Goal: Check status: Check status

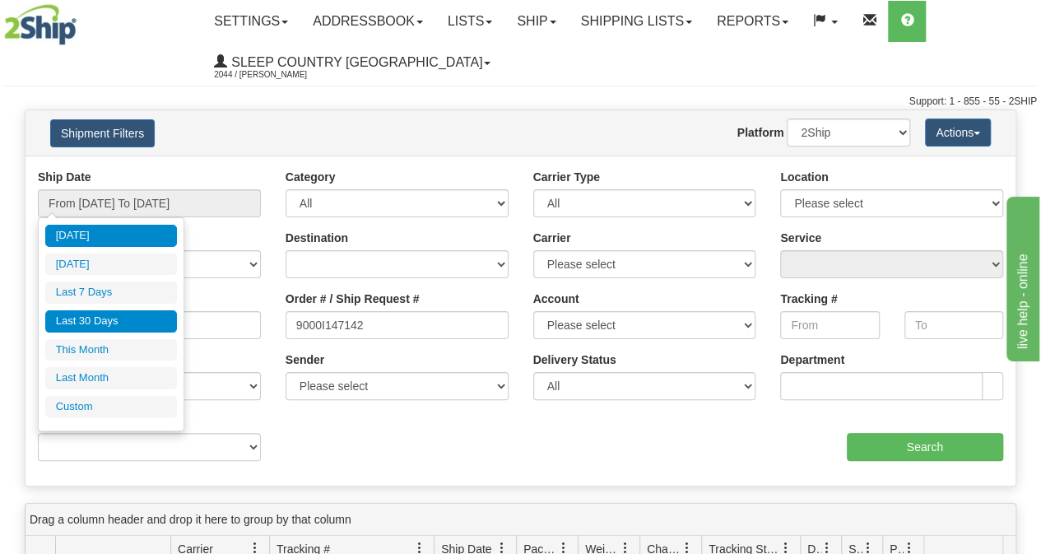
click at [155, 318] on li "Last 30 Days" at bounding box center [111, 321] width 132 height 22
type input "From [DATE] To [DATE]"
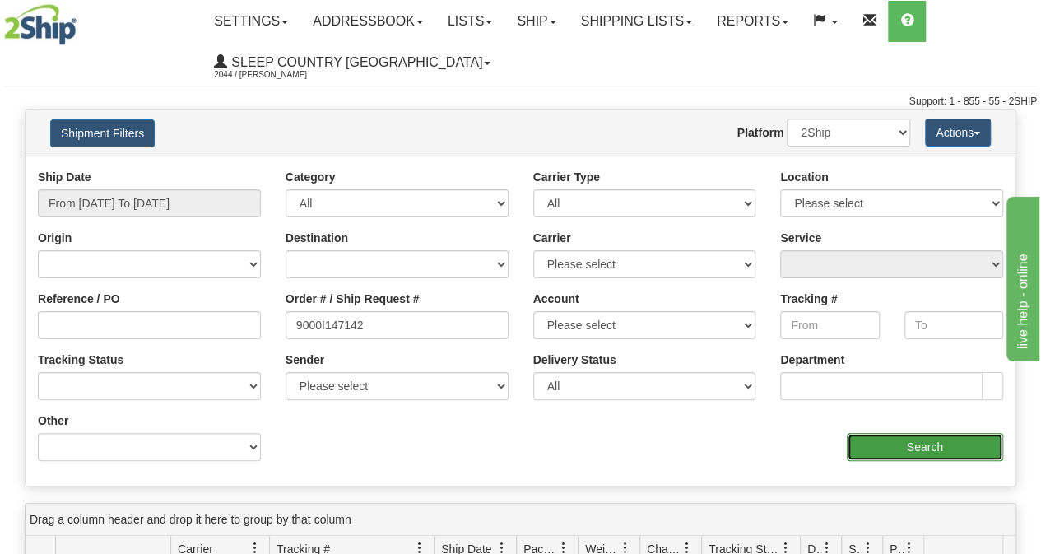
click at [902, 447] on input "Search" at bounding box center [925, 447] width 157 height 28
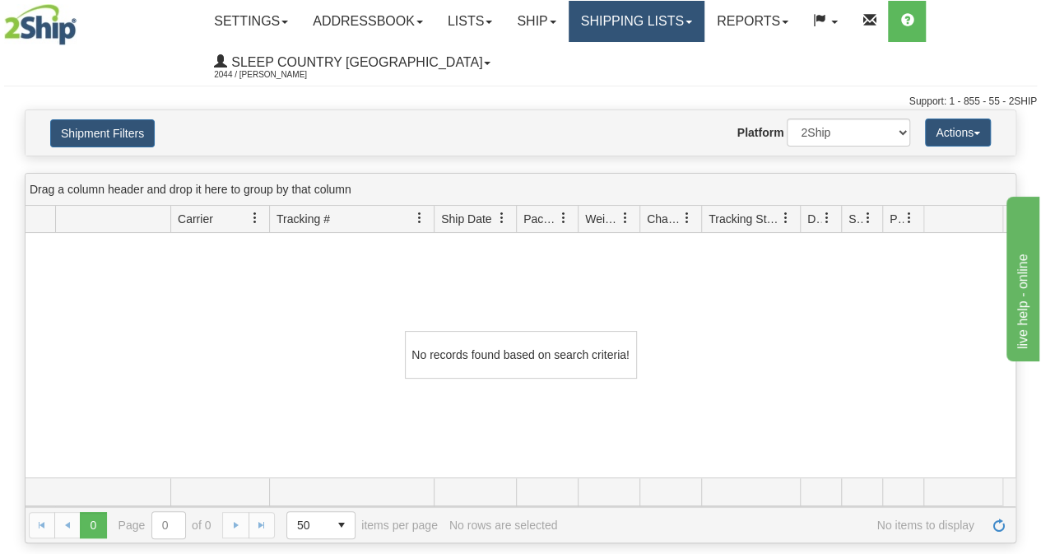
click at [665, 26] on link "Shipping lists" at bounding box center [637, 21] width 136 height 41
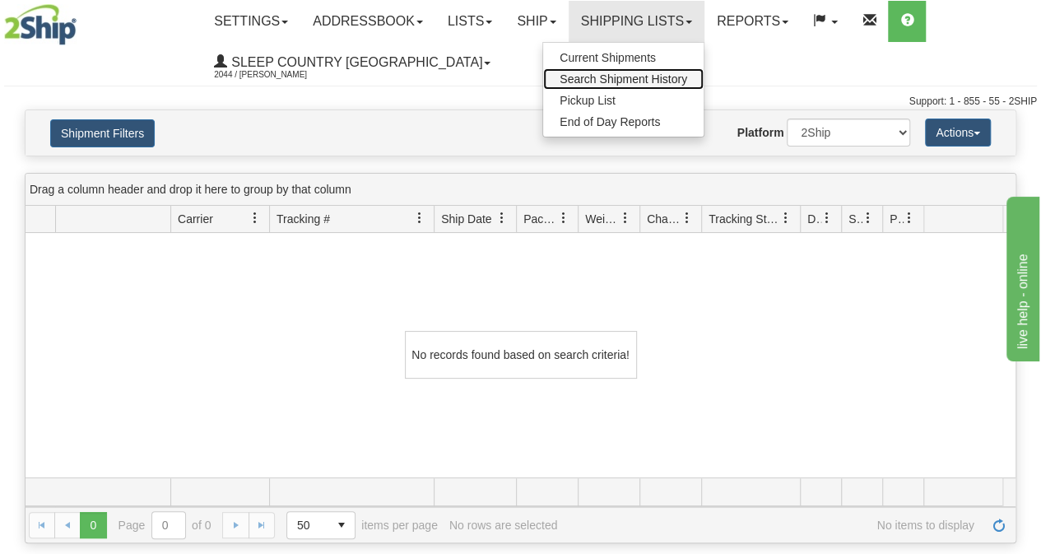
click at [638, 77] on span "Search Shipment History" at bounding box center [624, 78] width 128 height 13
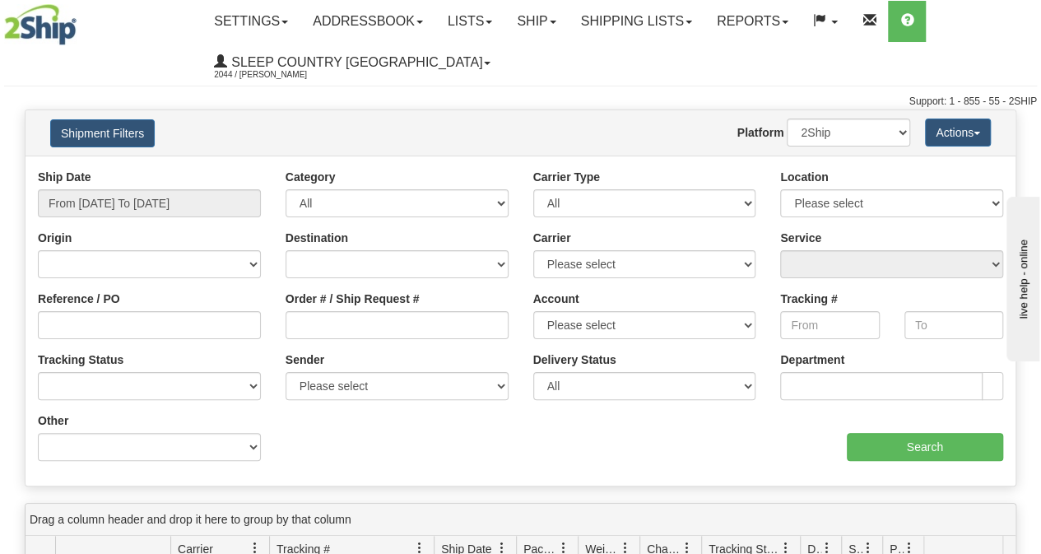
click at [479, 449] on div "Ship Date From 10/06/2025 To 10/07/2025 Category All Inbound Outbound Carrier T…" at bounding box center [521, 321] width 990 height 304
